Goal: Task Accomplishment & Management: Manage account settings

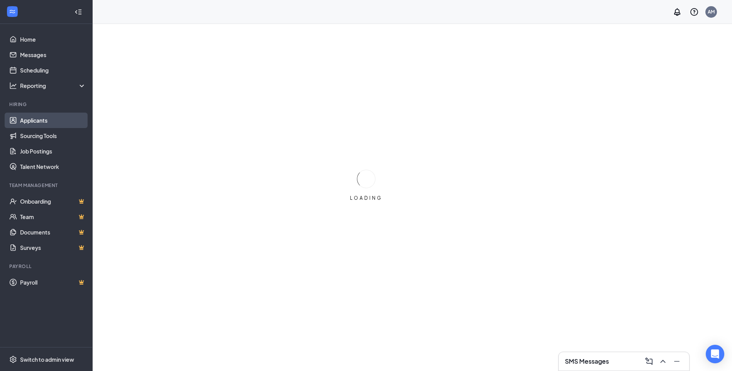
click at [49, 121] on link "Applicants" at bounding box center [53, 120] width 66 height 15
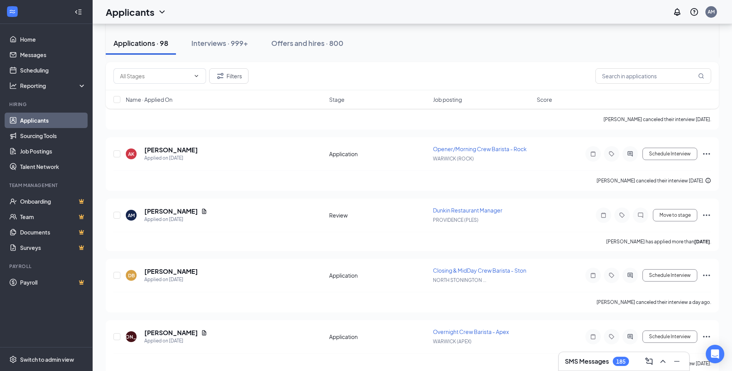
scroll to position [656, 0]
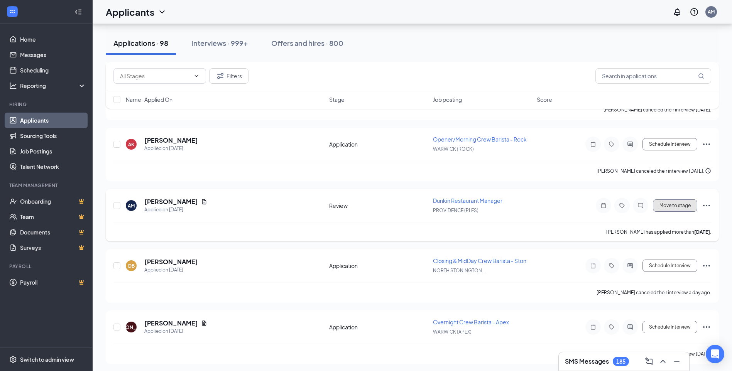
click at [673, 210] on button "Move to stage" at bounding box center [675, 206] width 44 height 12
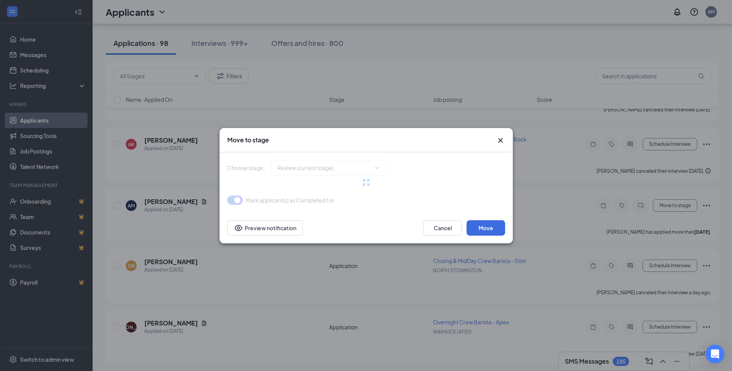
type input "Hold while schedule interview (next stage)"
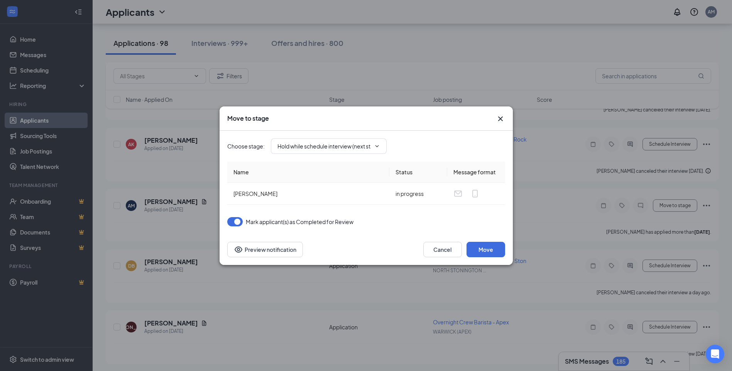
click at [503, 119] on icon "Cross" at bounding box center [500, 118] width 9 height 9
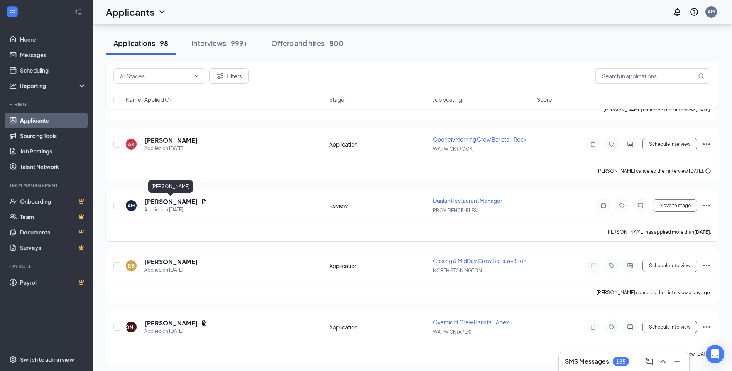
click at [166, 202] on h5 "Alana Marquardt" at bounding box center [171, 202] width 54 height 8
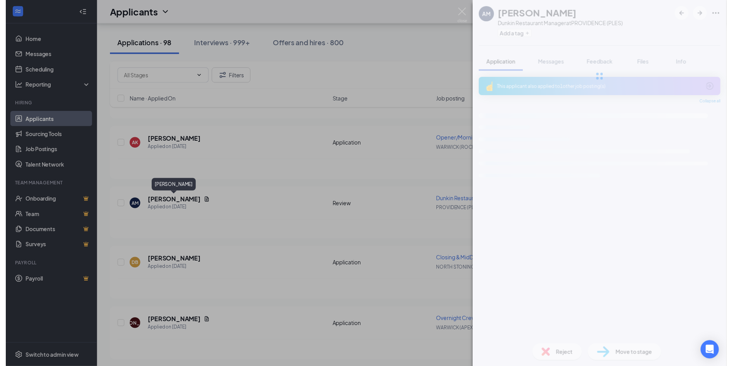
scroll to position [641, 0]
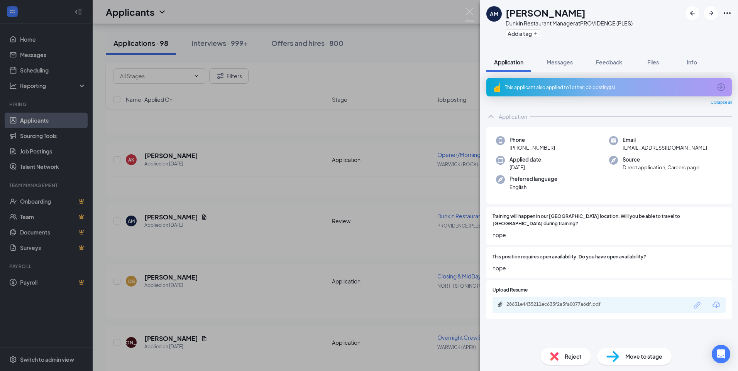
click at [570, 356] on span "Reject" at bounding box center [573, 356] width 17 height 8
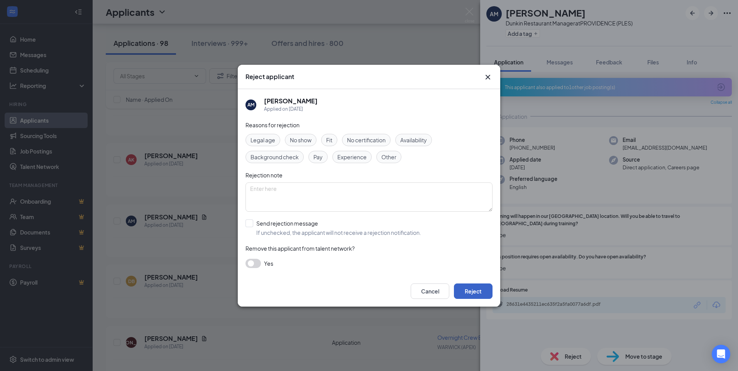
click at [481, 291] on button "Reject" at bounding box center [473, 291] width 39 height 15
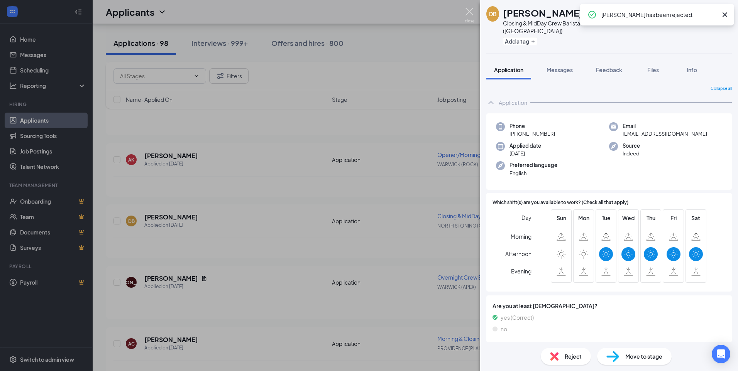
click at [469, 10] on img at bounding box center [470, 15] width 10 height 15
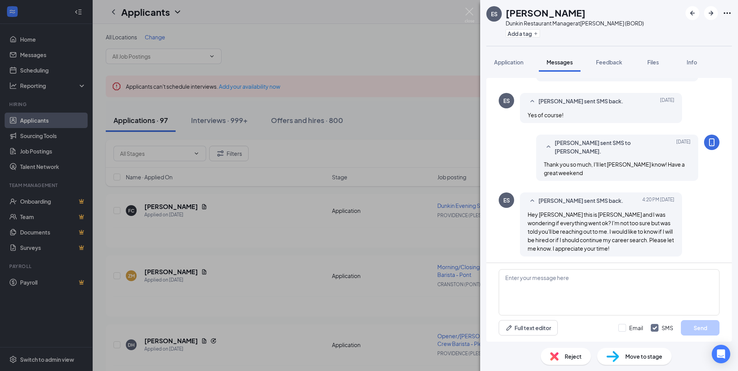
scroll to position [430, 0]
click at [632, 278] on textarea at bounding box center [609, 292] width 221 height 46
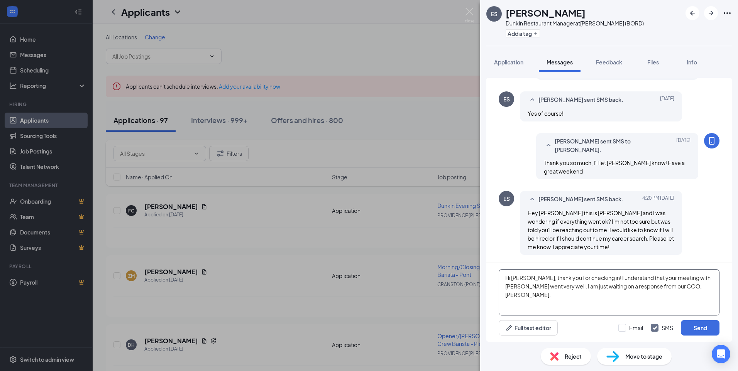
click at [692, 286] on textarea "Hi Emmanual, thank you for checking in! I understand that your meeting with Jen…" at bounding box center [609, 292] width 221 height 46
type textarea "Hi Emmanual, thank you for checking in! I understand that your meeting with Jen…"
click at [708, 330] on button "Send" at bounding box center [700, 327] width 39 height 15
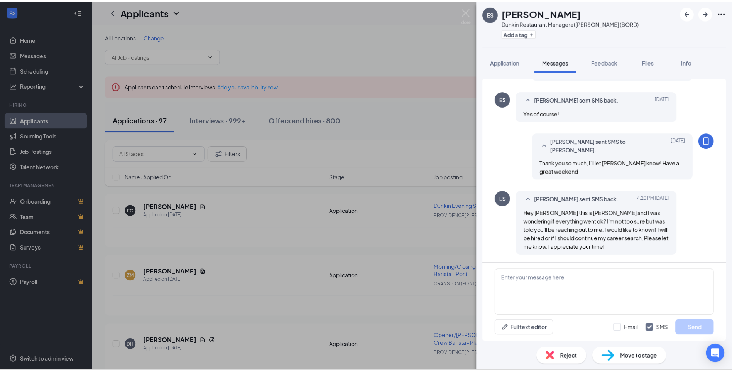
scroll to position [505, 0]
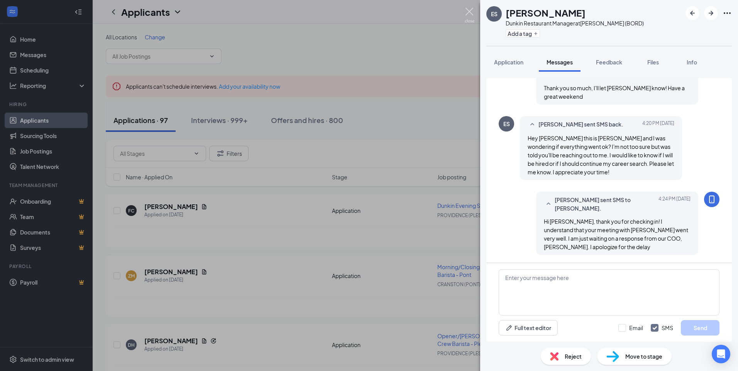
drag, startPoint x: 468, startPoint y: 12, endPoint x: 437, endPoint y: 34, distance: 37.7
click at [468, 12] on img at bounding box center [470, 15] width 10 height 15
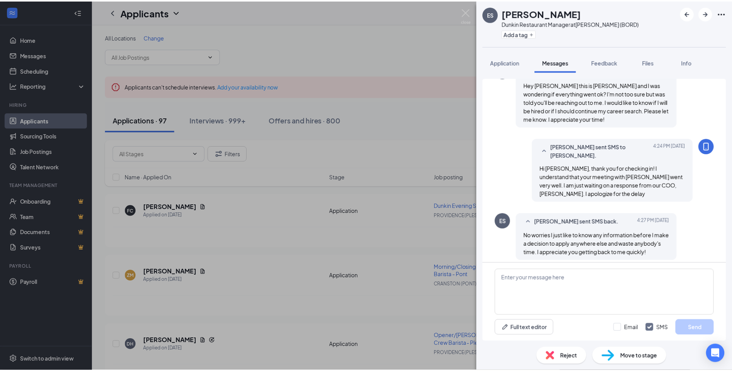
scroll to position [508, 0]
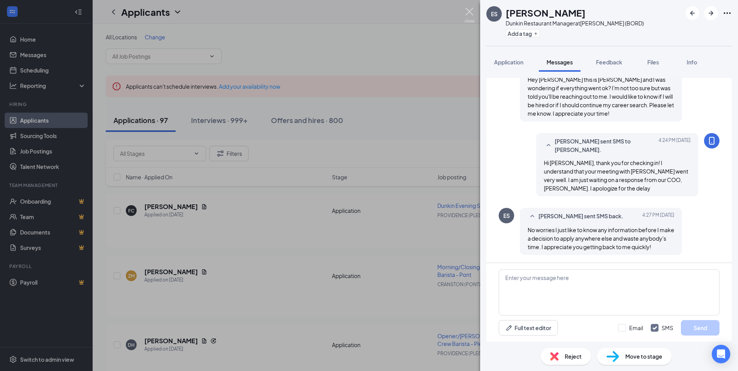
click at [464, 13] on div "ES [PERSON_NAME] Restaurant Manager at [PERSON_NAME] (BORD) Add a tag Applicati…" at bounding box center [369, 185] width 738 height 371
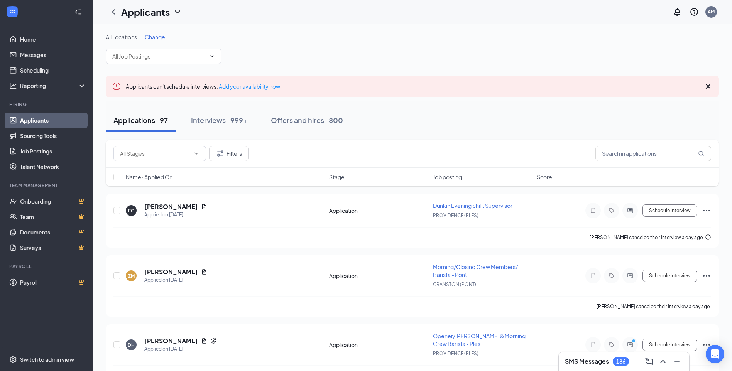
click at [425, 114] on div "Applications · 97 Interviews · 999+ Offers and hires · 800" at bounding box center [412, 120] width 613 height 23
